Goal: Transaction & Acquisition: Purchase product/service

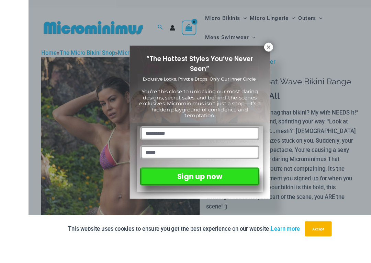
scroll to position [44, 0]
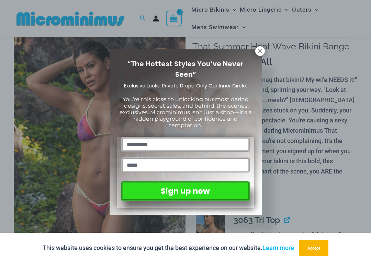
click at [262, 49] on icon at bounding box center [260, 51] width 6 height 6
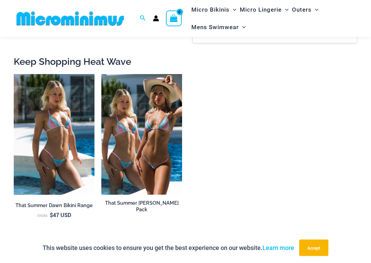
scroll to position [855, 0]
click at [14, 74] on img at bounding box center [14, 74] width 0 height 0
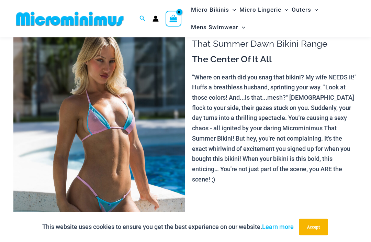
scroll to position [40, 0]
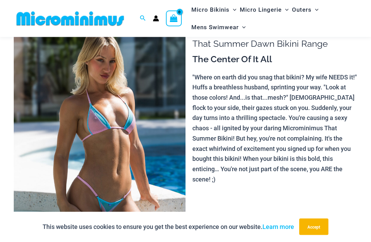
click at [215, 153] on p ""Where on earth did you snag that bikini? My wife NEEDS it!" Huffs a breathless…" at bounding box center [274, 128] width 165 height 112
click at [314, 224] on button "Accept" at bounding box center [313, 226] width 29 height 16
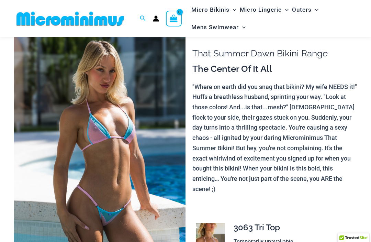
scroll to position [30, 0]
click at [65, 163] on img at bounding box center [100, 156] width 172 height 258
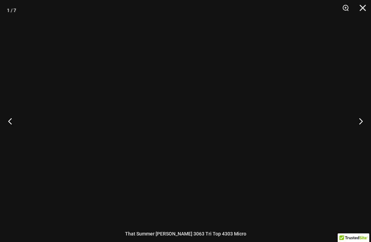
click at [83, 173] on div at bounding box center [185, 121] width 371 height 242
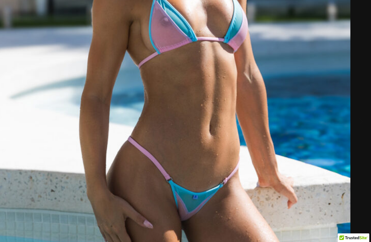
click at [81, 152] on img at bounding box center [174, 77] width 352 height 528
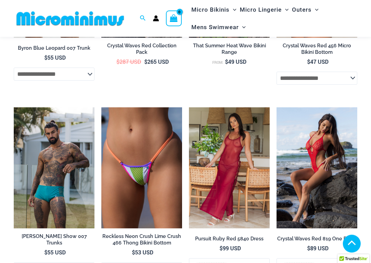
scroll to position [1525, 0]
click at [101, 107] on img at bounding box center [101, 107] width 0 height 0
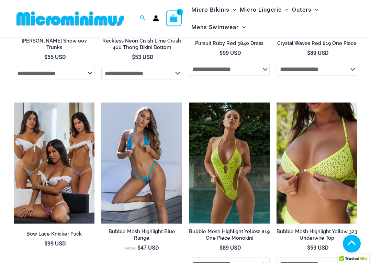
scroll to position [1721, 0]
click at [101, 103] on img at bounding box center [101, 103] width 0 height 0
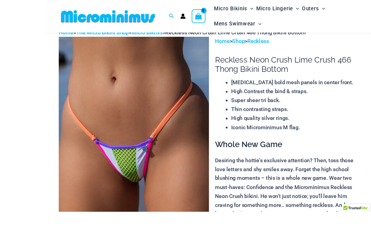
scroll to position [58, 0]
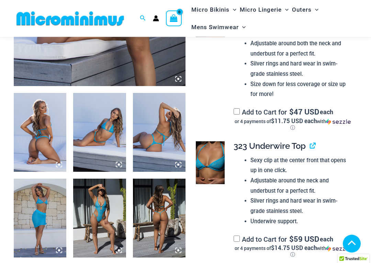
scroll to position [229, 0]
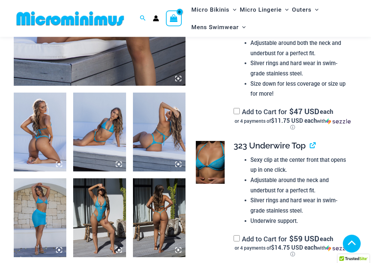
click at [158, 137] on img at bounding box center [159, 132] width 53 height 79
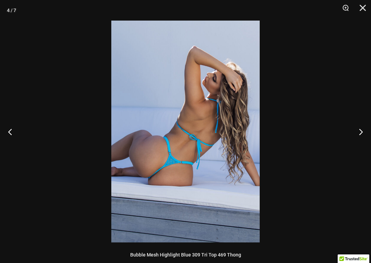
click at [10, 130] on button "Previous" at bounding box center [13, 132] width 26 height 34
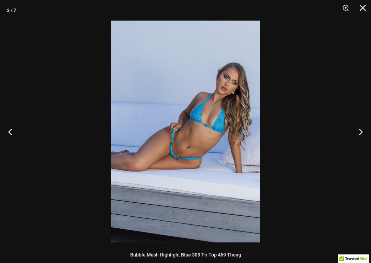
click at [10, 131] on button "Previous" at bounding box center [13, 132] width 26 height 34
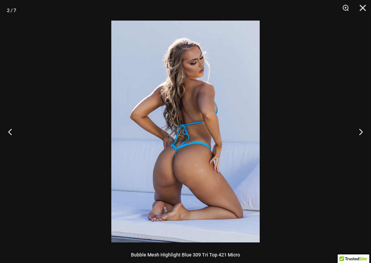
click at [10, 127] on button "Previous" at bounding box center [13, 132] width 26 height 34
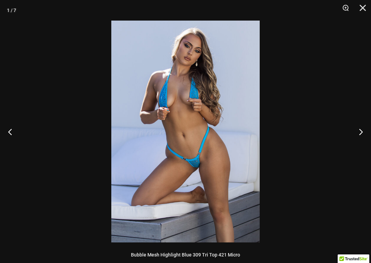
click at [12, 133] on button "Previous" at bounding box center [13, 132] width 26 height 34
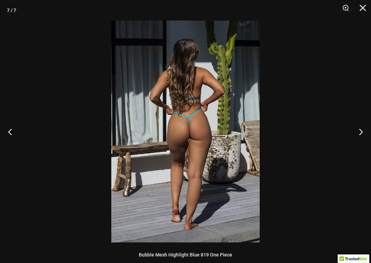
click at [11, 131] on button "Previous" at bounding box center [13, 132] width 26 height 34
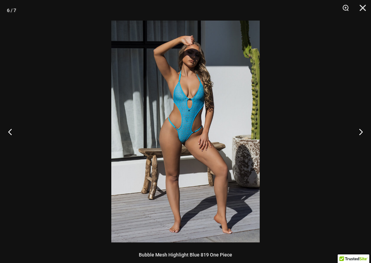
click at [1, 129] on button "Previous" at bounding box center [13, 132] width 26 height 34
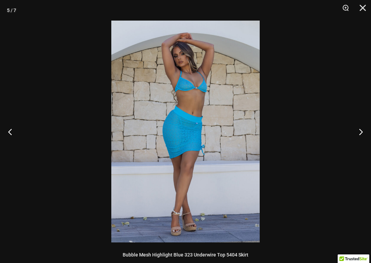
click at [1, 125] on button "Previous" at bounding box center [13, 132] width 26 height 34
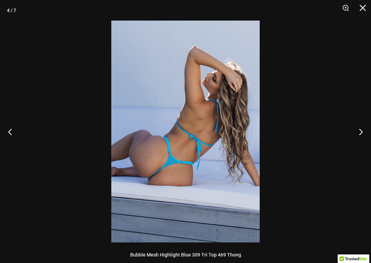
click at [345, 137] on button "Next" at bounding box center [358, 132] width 26 height 34
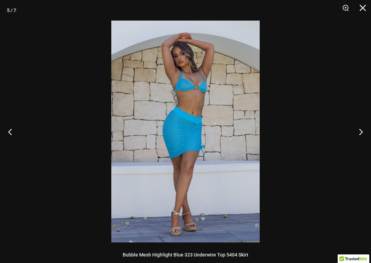
click at [345, 137] on div at bounding box center [185, 131] width 371 height 263
click at [350, 137] on button "Next" at bounding box center [358, 132] width 26 height 34
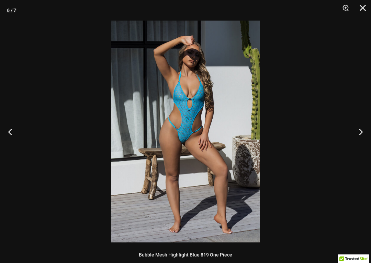
click at [350, 137] on button "Next" at bounding box center [358, 132] width 26 height 34
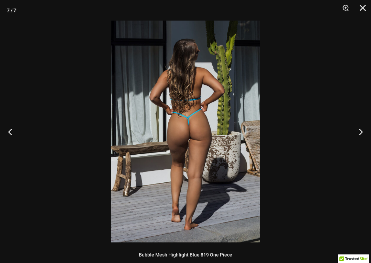
click at [8, 132] on button "Previous" at bounding box center [13, 132] width 26 height 34
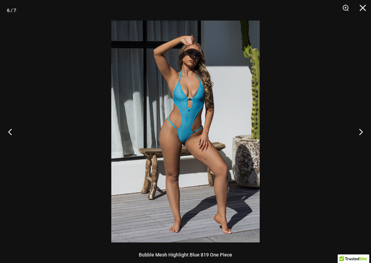
click at [357, 11] on button "Close" at bounding box center [360, 10] width 17 height 21
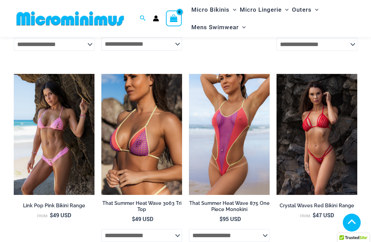
scroll to position [2037, 0]
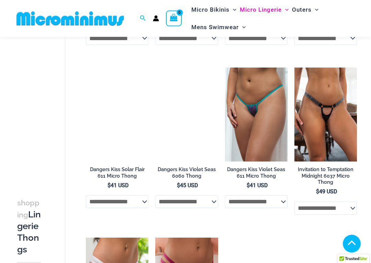
scroll to position [351, 0]
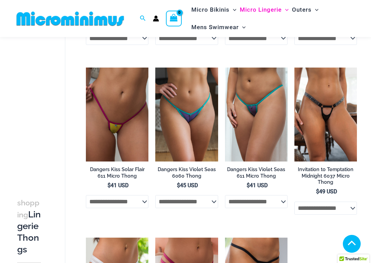
click at [225, 68] on img at bounding box center [225, 68] width 0 height 0
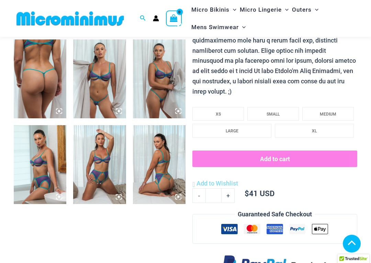
scroll to position [282, 0]
click at [96, 169] on img at bounding box center [99, 164] width 53 height 79
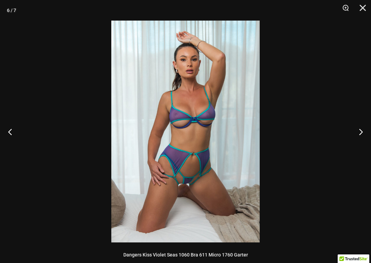
click at [363, 17] on button "Close" at bounding box center [360, 10] width 17 height 21
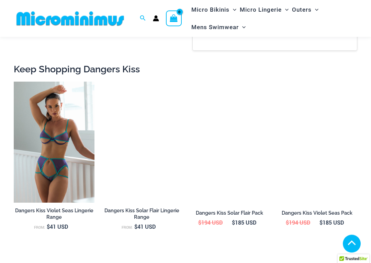
scroll to position [629, 0]
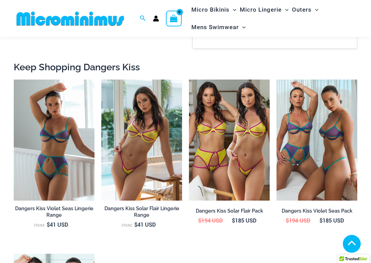
click at [189, 80] on img at bounding box center [189, 80] width 0 height 0
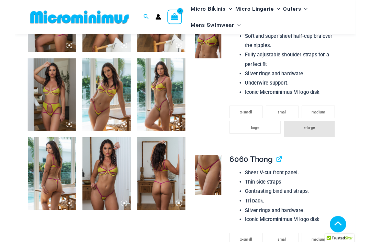
scroll to position [341, 0]
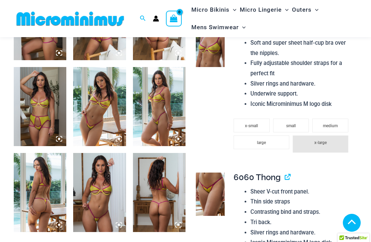
click at [98, 194] on img at bounding box center [99, 192] width 53 height 79
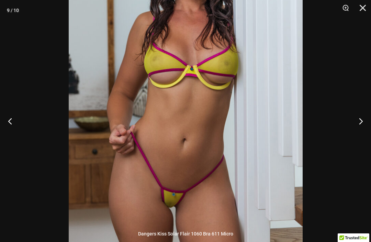
click at [2, 221] on div at bounding box center [185, 121] width 371 height 242
